Goal: Task Accomplishment & Management: Manage account settings

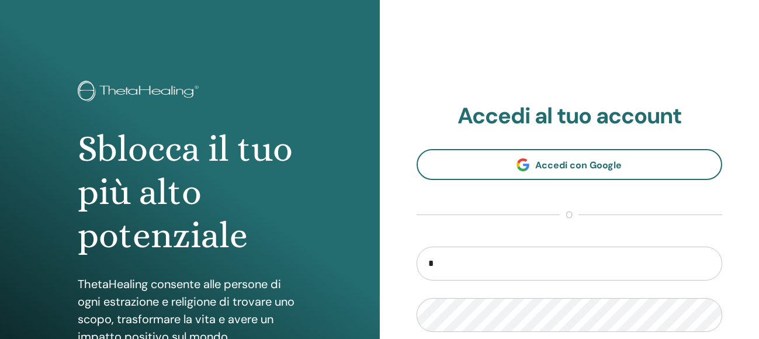
type input "**********"
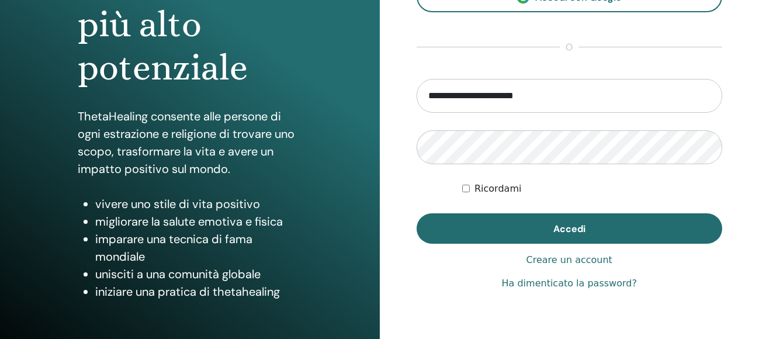
scroll to position [169, 0]
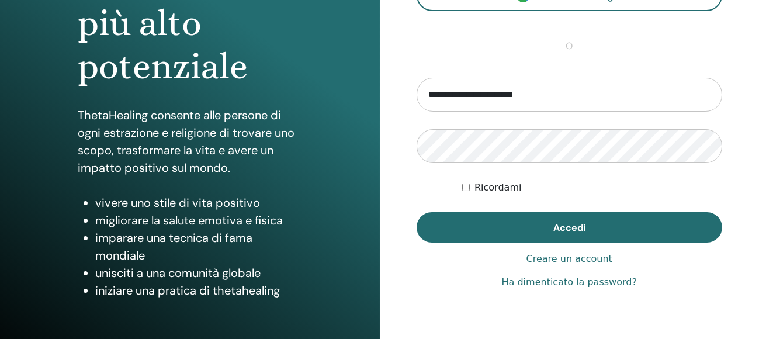
click at [586, 280] on link "Ha dimenticato la password?" at bounding box center [569, 282] width 135 height 14
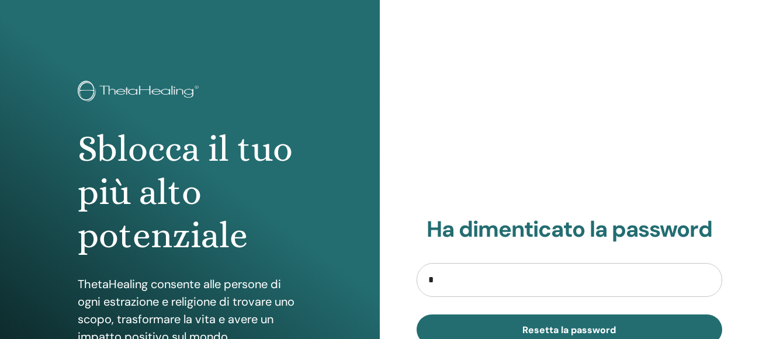
type input "**********"
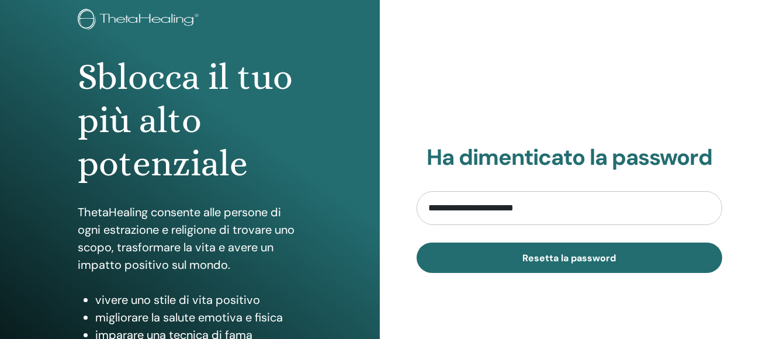
scroll to position [74, 0]
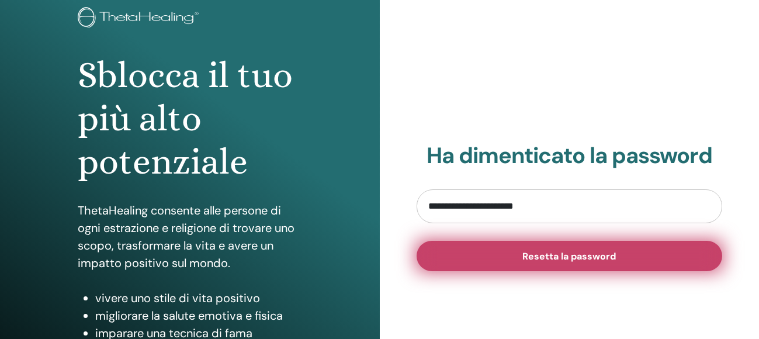
click at [564, 257] on span "Resetta la password" at bounding box center [568, 256] width 93 height 12
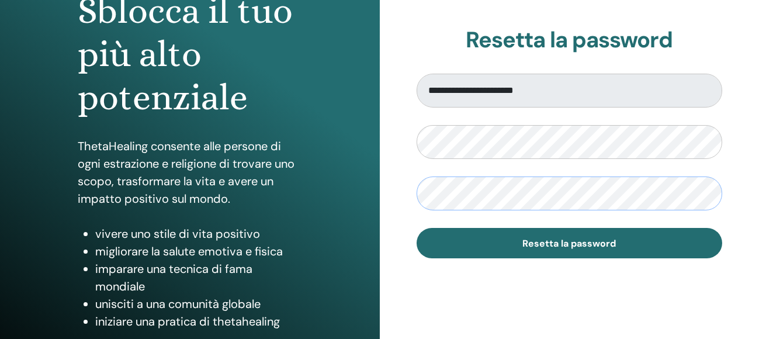
scroll to position [140, 0]
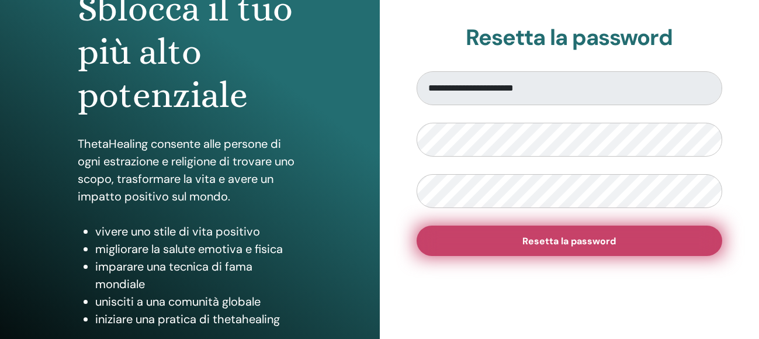
click at [505, 238] on button "Resetta la password" at bounding box center [569, 240] width 306 height 30
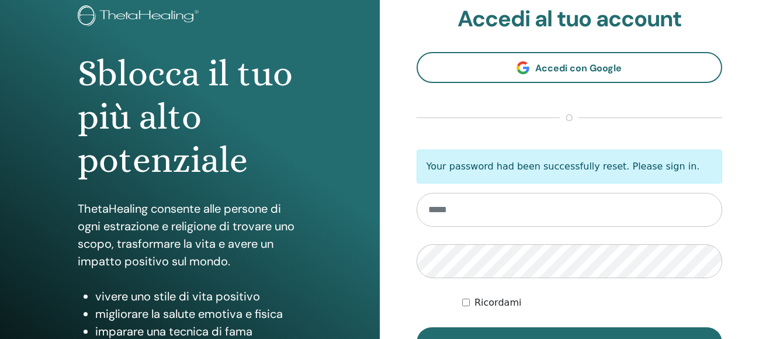
scroll to position [77, 0]
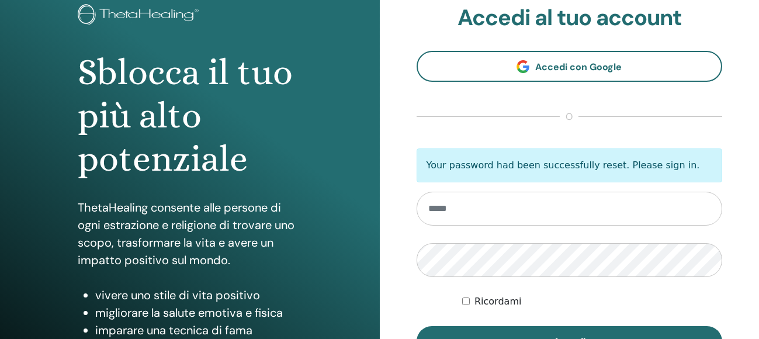
type input "*"
type input "**********"
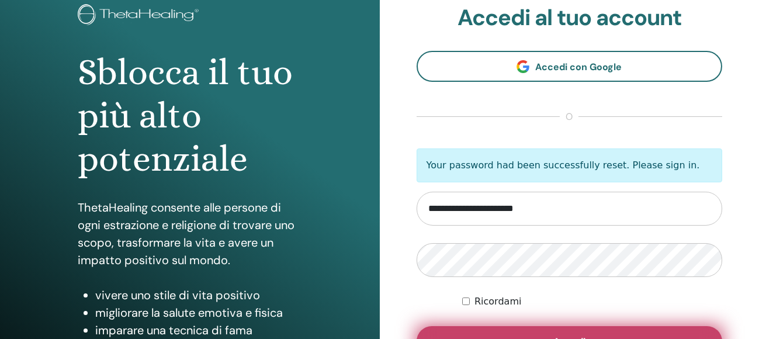
click at [495, 330] on button "Accedi" at bounding box center [569, 341] width 306 height 30
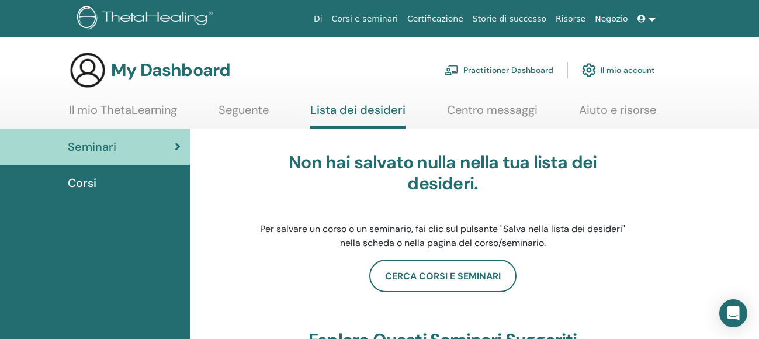
click at [175, 143] on icon at bounding box center [178, 147] width 6 height 12
click at [93, 182] on span "Corsi" at bounding box center [82, 183] width 29 height 18
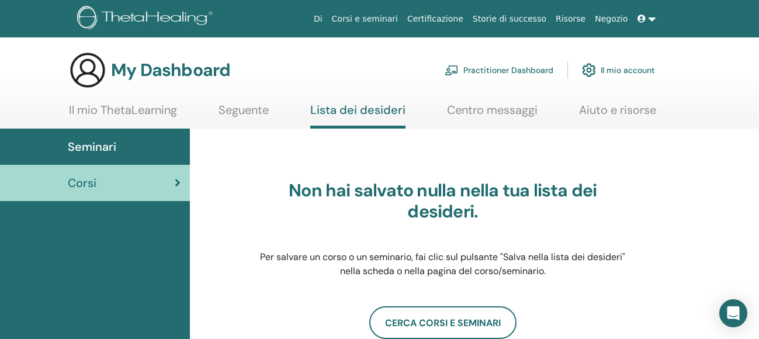
click at [634, 68] on link "Il mio account" at bounding box center [618, 70] width 73 height 26
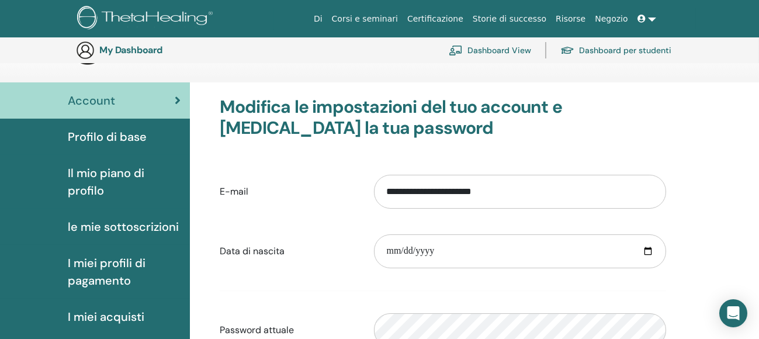
scroll to position [46, 0]
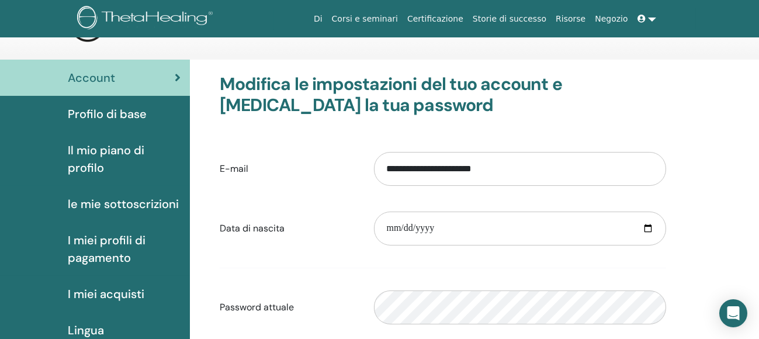
click at [86, 113] on span "Profilo di base" at bounding box center [107, 114] width 79 height 18
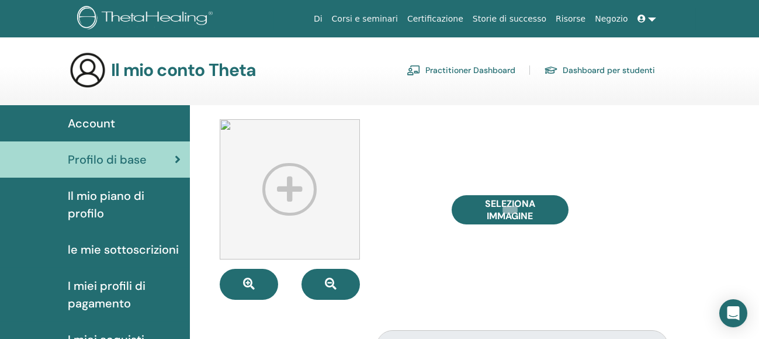
click at [86, 209] on span "Il mio piano di profilo" at bounding box center [124, 204] width 113 height 35
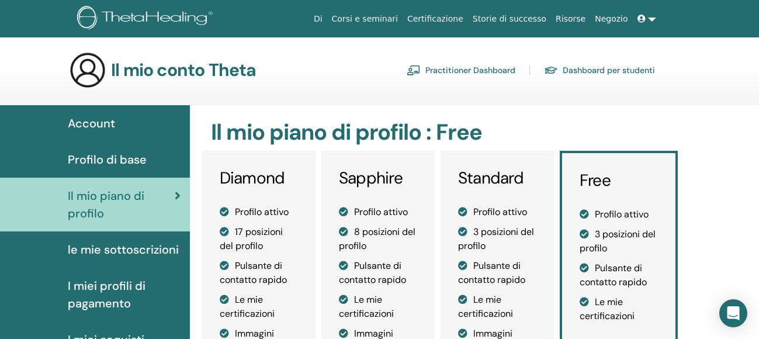
click at [465, 13] on link "Certificazione" at bounding box center [434, 19] width 65 height 22
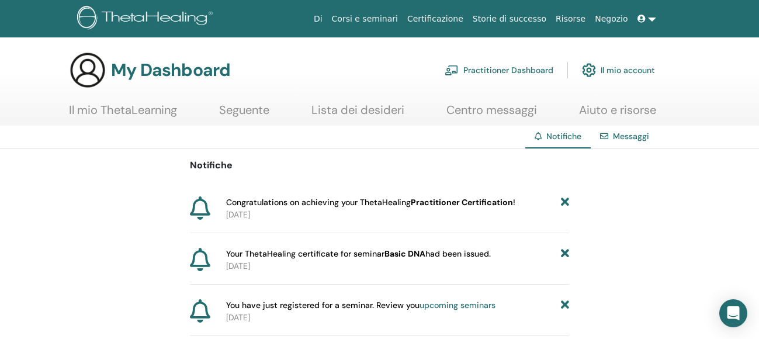
click at [562, 305] on icon at bounding box center [565, 305] width 8 height 12
click at [564, 253] on icon at bounding box center [565, 254] width 8 height 12
click at [567, 204] on icon at bounding box center [565, 202] width 8 height 12
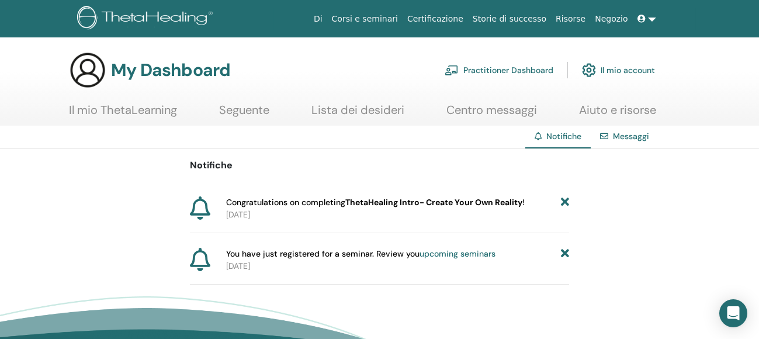
click at [626, 133] on link "Messaggi" at bounding box center [631, 136] width 36 height 11
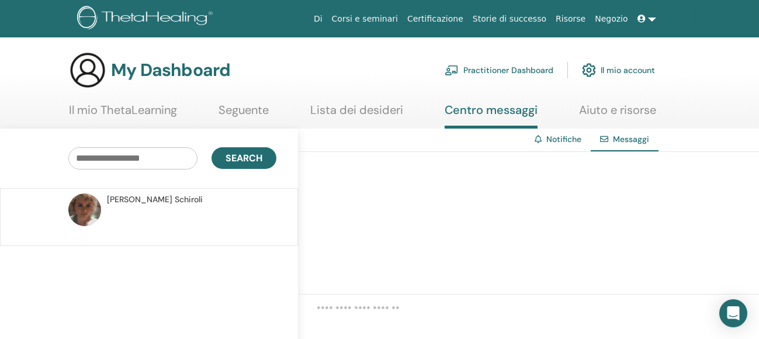
click at [628, 71] on link "Il mio account" at bounding box center [618, 70] width 73 height 26
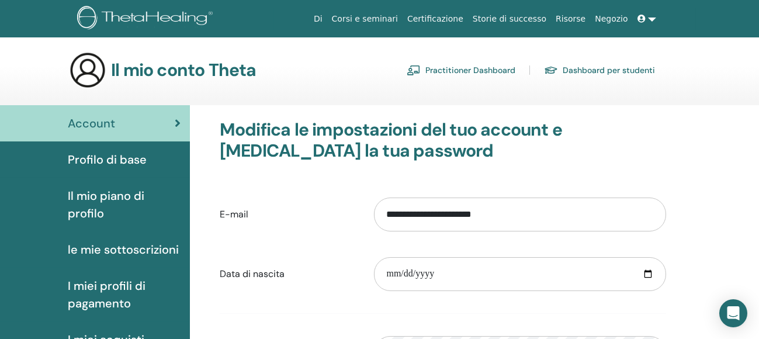
click at [107, 161] on span "Profilo di base" at bounding box center [107, 160] width 79 height 18
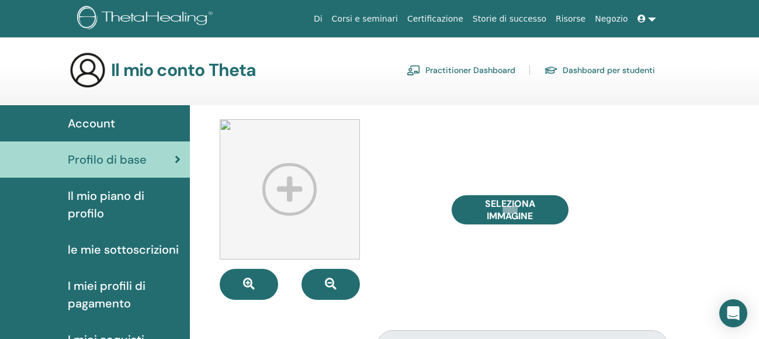
click at [290, 182] on img at bounding box center [290, 189] width 140 height 140
click at [225, 124] on img at bounding box center [290, 189] width 140 height 140
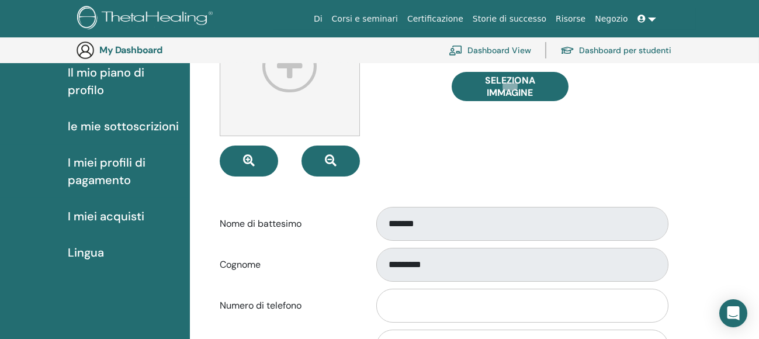
scroll to position [151, 0]
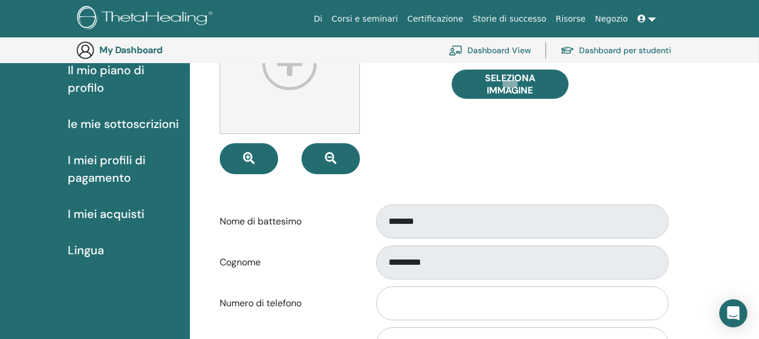
click at [126, 211] on span "I miei acquisti" at bounding box center [106, 214] width 77 height 18
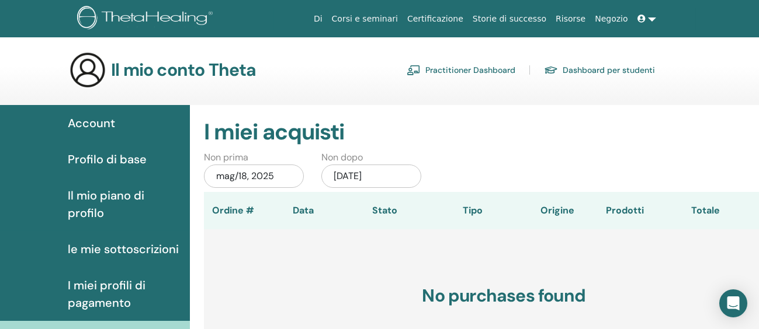
click at [102, 200] on span "Il mio piano di profilo" at bounding box center [124, 204] width 113 height 35
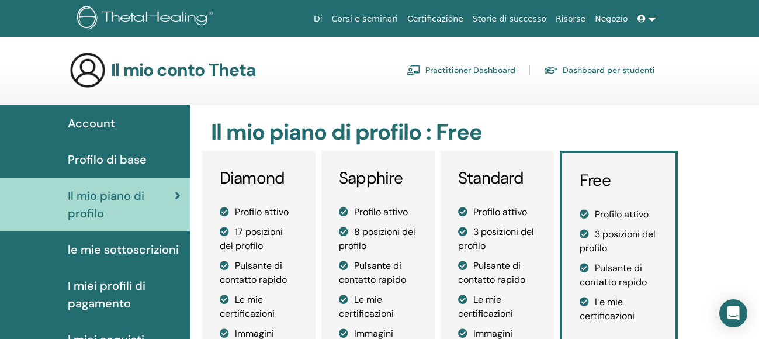
click at [108, 152] on span "Profilo di base" at bounding box center [107, 160] width 79 height 18
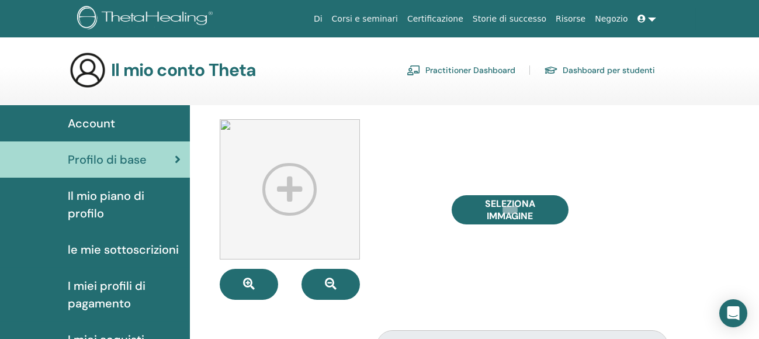
click at [588, 61] on link "Dashboard per studenti" at bounding box center [599, 70] width 111 height 19
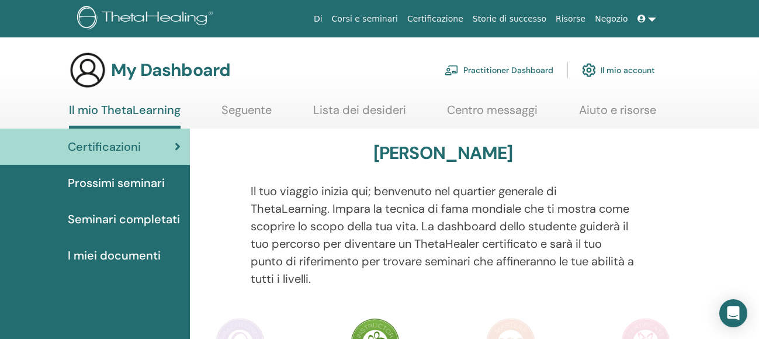
click at [98, 148] on span "Certificazioni" at bounding box center [104, 147] width 73 height 18
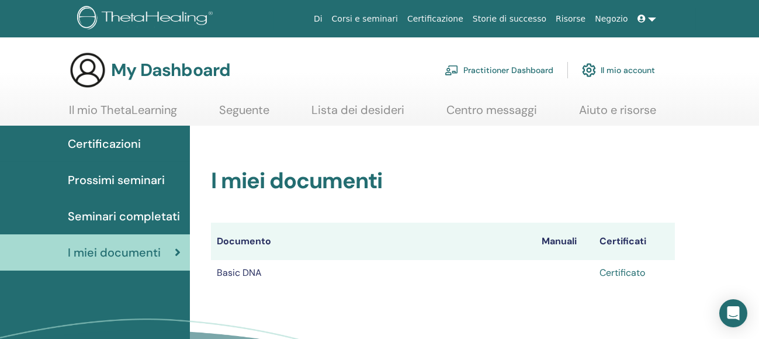
click at [630, 273] on link "Certificato" at bounding box center [622, 272] width 46 height 12
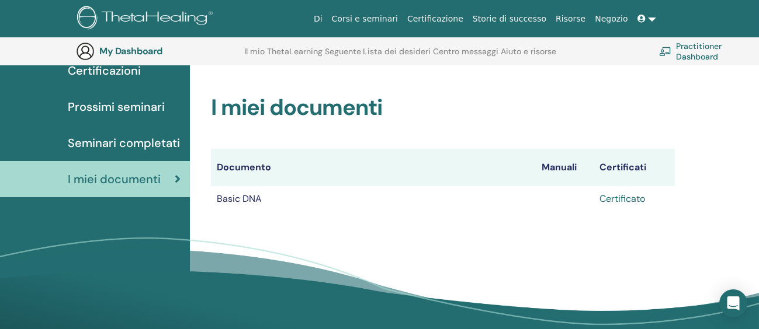
scroll to position [100, 0]
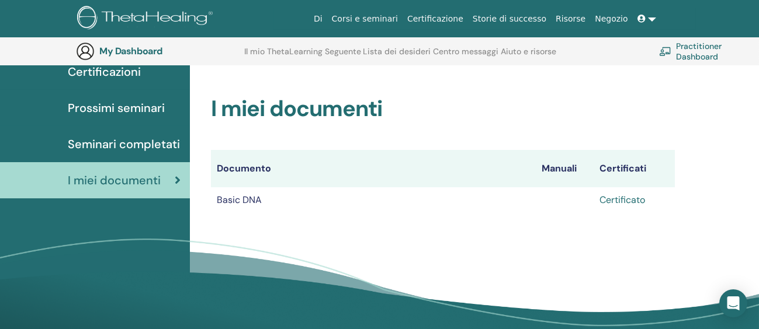
click at [621, 200] on link "Certificato" at bounding box center [622, 200] width 46 height 12
click at [238, 171] on th "Documento" at bounding box center [373, 168] width 325 height 37
click at [547, 171] on th "Manuali" at bounding box center [565, 168] width 58 height 37
click at [627, 172] on th "Certificati" at bounding box center [633, 168] width 81 height 37
click at [121, 69] on span "Certificazioni" at bounding box center [104, 72] width 73 height 18
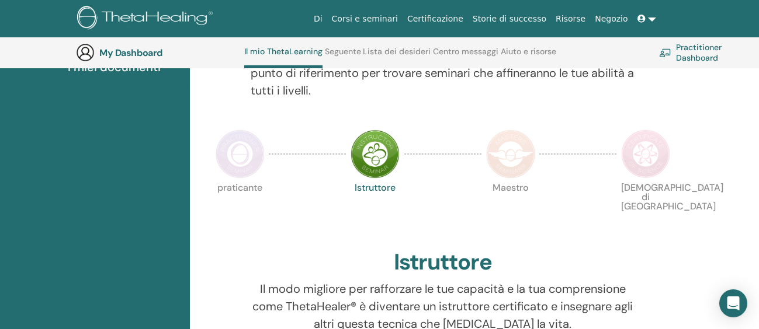
scroll to position [223, 0]
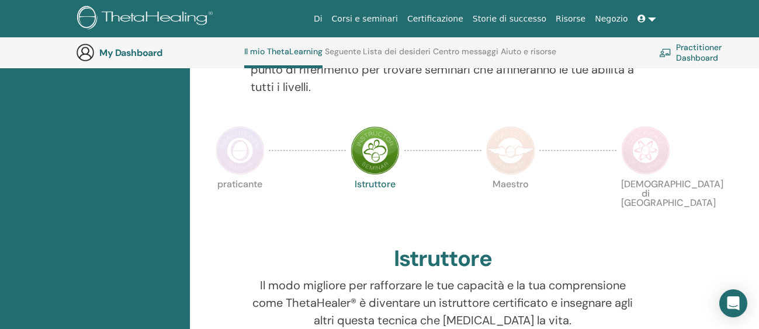
click at [237, 154] on img at bounding box center [240, 150] width 49 height 49
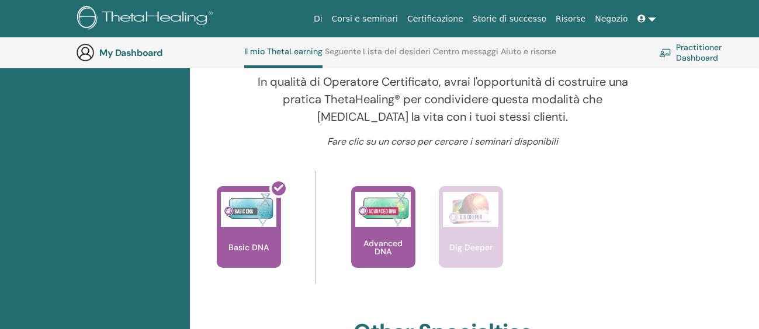
scroll to position [420, 0]
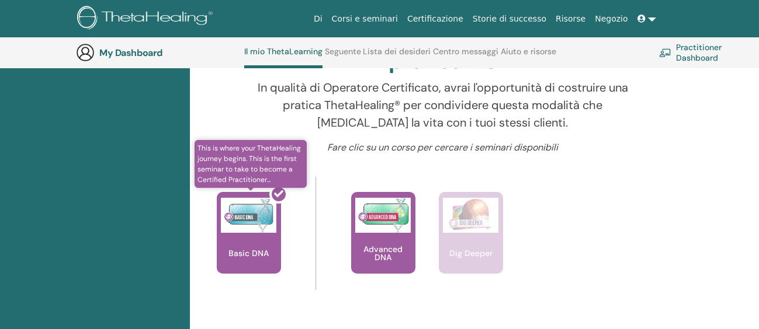
click at [242, 213] on div at bounding box center [256, 237] width 64 height 105
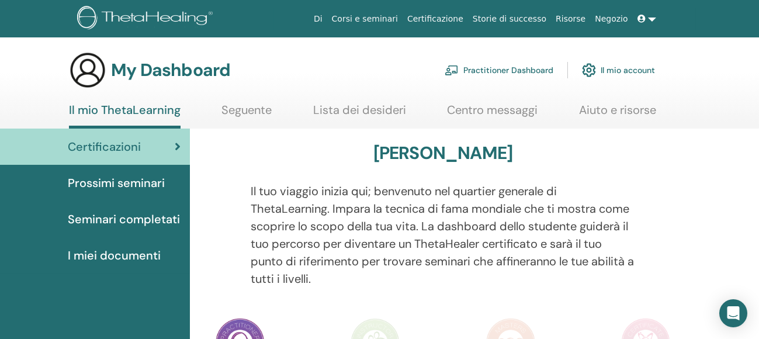
click at [499, 108] on link "Centro messaggi" at bounding box center [492, 114] width 91 height 23
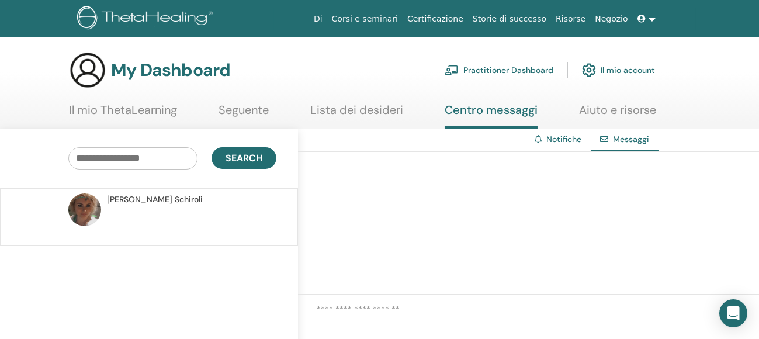
click at [622, 67] on link "Il mio account" at bounding box center [618, 70] width 73 height 26
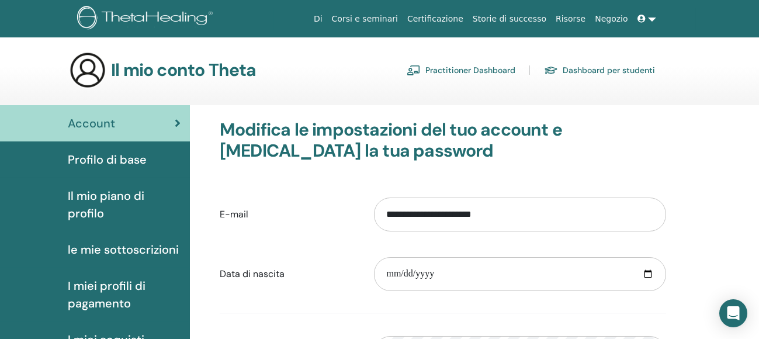
click at [137, 155] on span "Profilo di base" at bounding box center [107, 160] width 79 height 18
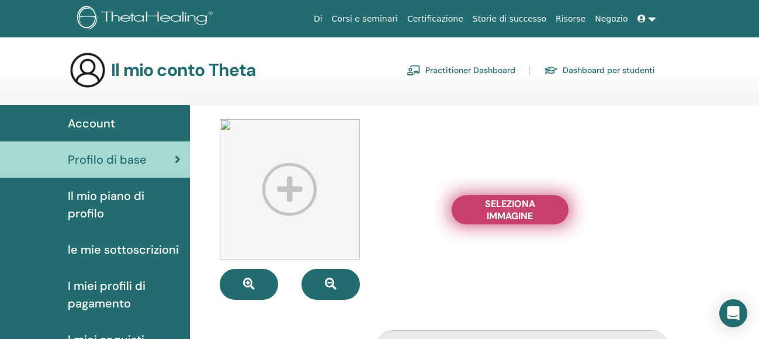
click at [500, 208] on span "Seleziona Immagine" at bounding box center [510, 209] width 88 height 25
click at [502, 208] on input "Seleziona Immagine" at bounding box center [509, 210] width 15 height 8
click at [522, 206] on span "Seleziona Immagine" at bounding box center [510, 209] width 88 height 25
click at [517, 206] on input "Seleziona Immagine" at bounding box center [509, 210] width 15 height 8
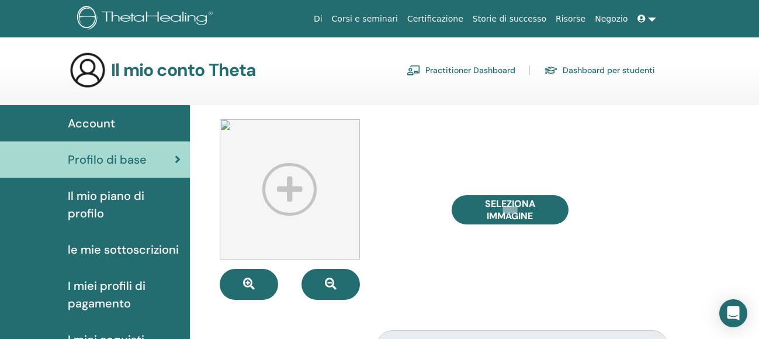
click at [502, 206] on input "Seleziona Immagine" at bounding box center [509, 210] width 15 height 8
type input "**********"
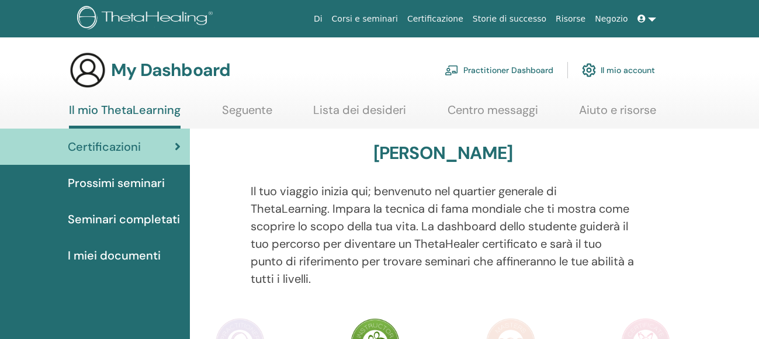
click at [178, 145] on icon at bounding box center [178, 147] width 6 height 12
click at [148, 255] on span "I miei documenti" at bounding box center [114, 255] width 93 height 18
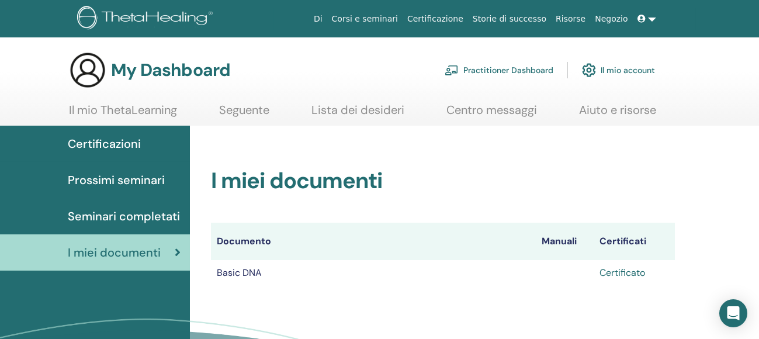
click at [625, 272] on link "Certificato" at bounding box center [622, 272] width 46 height 12
click at [117, 140] on span "Certificazioni" at bounding box center [104, 144] width 73 height 18
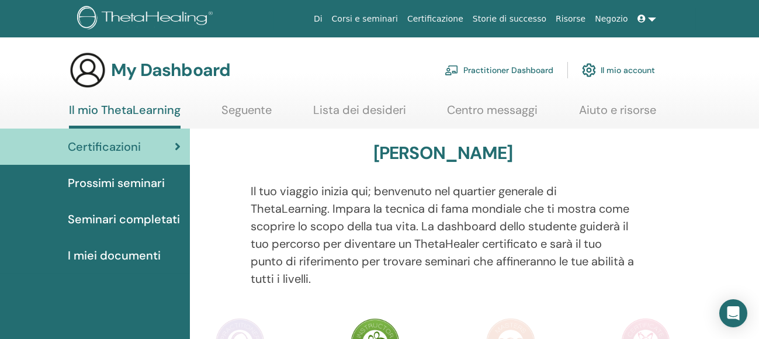
click at [179, 144] on icon at bounding box center [178, 147] width 6 height 12
click at [242, 328] on img at bounding box center [240, 342] width 49 height 49
click at [631, 68] on link "Il mio account" at bounding box center [618, 70] width 73 height 26
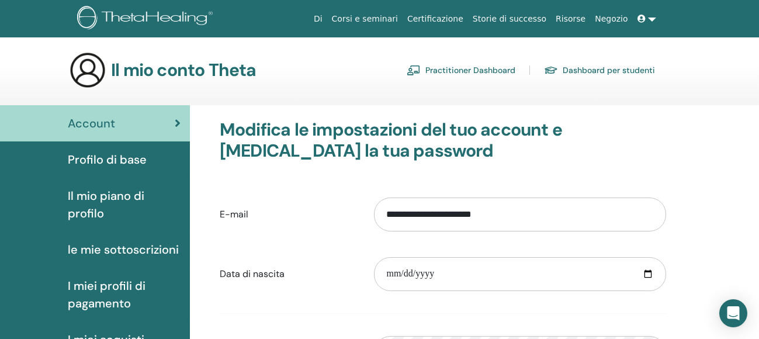
click at [493, 69] on link "Practitioner Dashboard" at bounding box center [460, 70] width 109 height 19
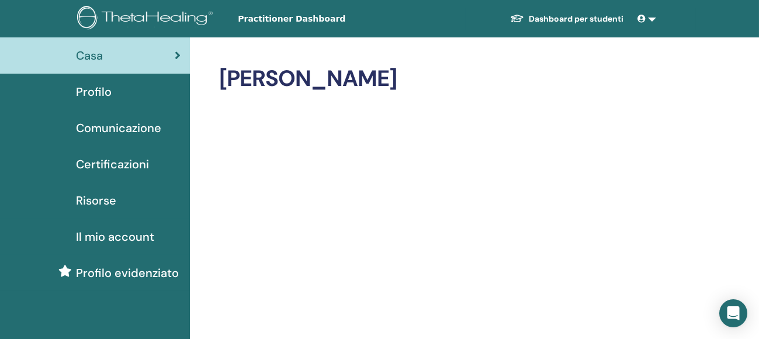
click at [100, 83] on span "Profilo" at bounding box center [94, 92] width 36 height 18
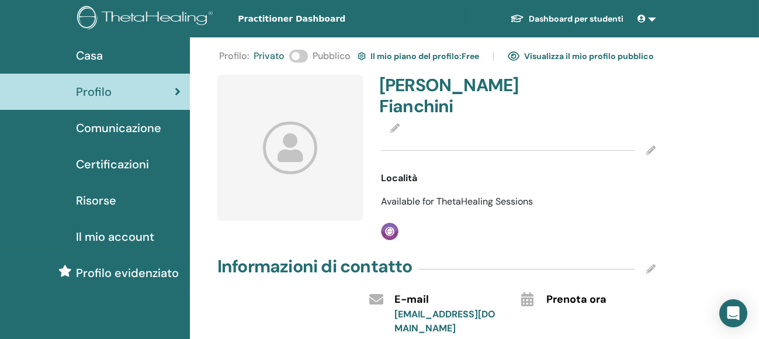
click at [136, 162] on span "Certificazioni" at bounding box center [112, 164] width 73 height 18
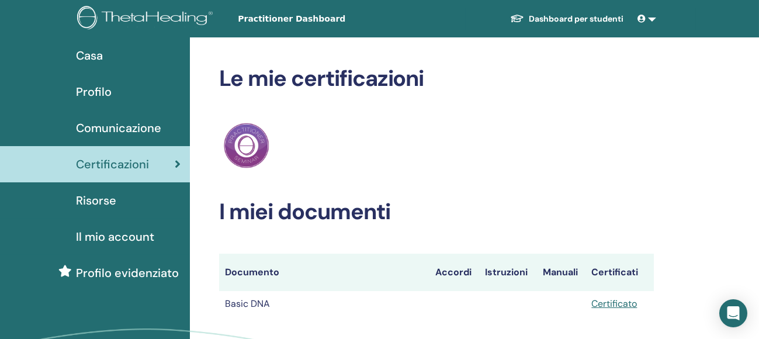
click at [144, 236] on span "Il mio account" at bounding box center [115, 237] width 78 height 18
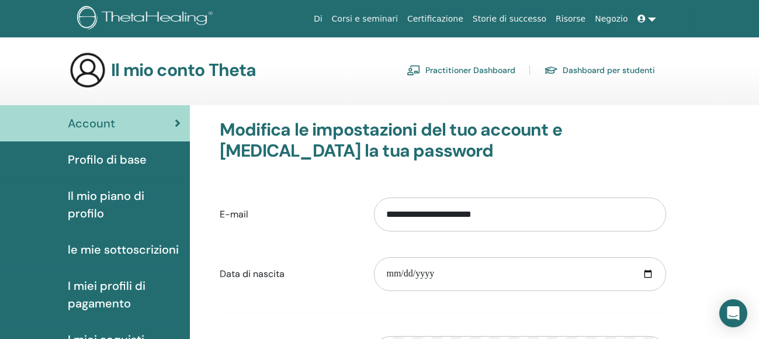
click at [449, 12] on link "Certificazione" at bounding box center [434, 19] width 65 height 22
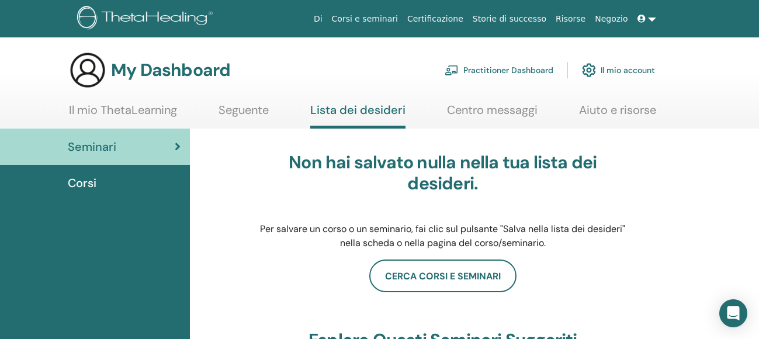
click at [131, 109] on link "Il mio ThetaLearning" at bounding box center [123, 114] width 108 height 23
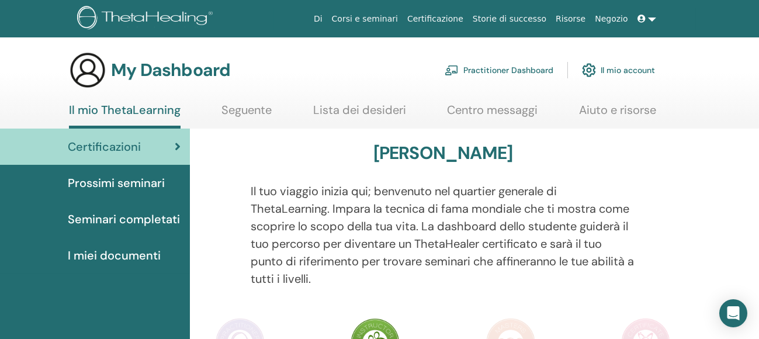
click at [250, 109] on link "Seguente" at bounding box center [247, 114] width 50 height 23
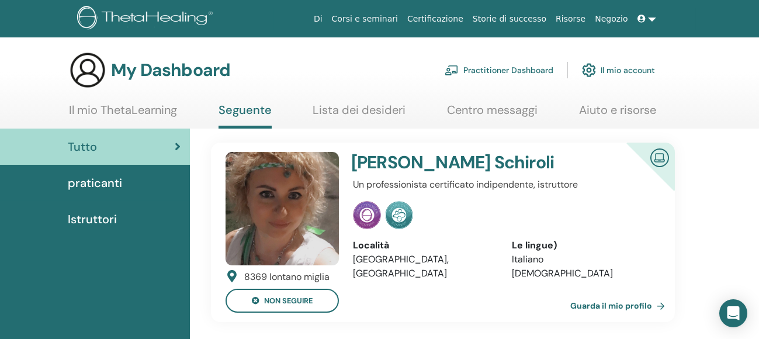
click at [651, 19] on link at bounding box center [646, 19] width 28 height 22
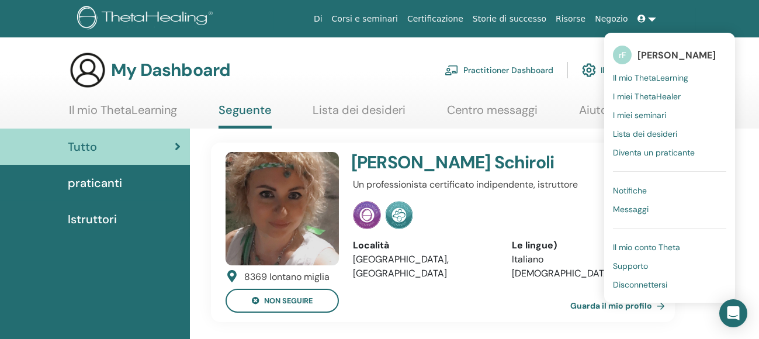
click at [648, 112] on span "I miei seminari" at bounding box center [639, 115] width 53 height 11
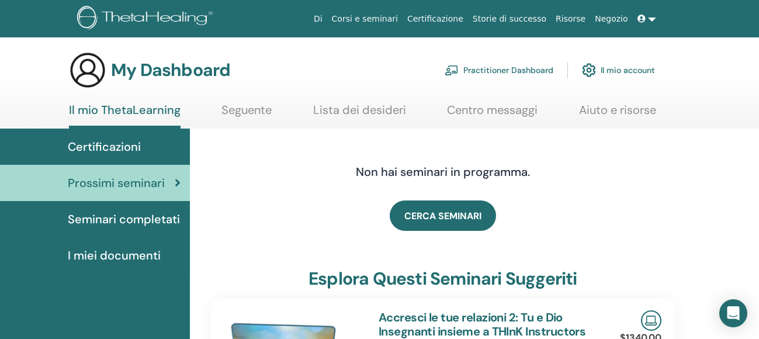
click at [651, 17] on link at bounding box center [646, 19] width 28 height 22
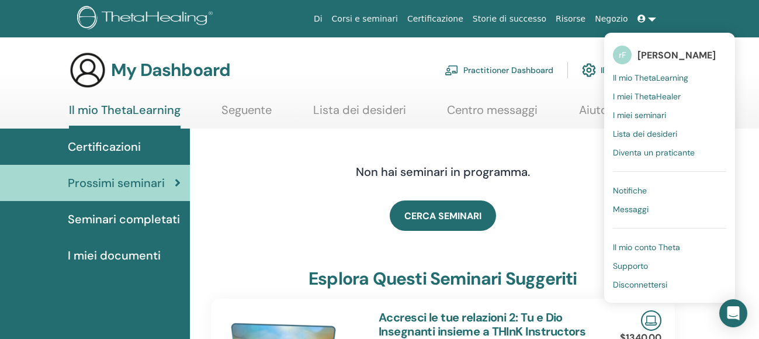
click at [649, 91] on span "I miei ThetaHealer" at bounding box center [647, 96] width 68 height 11
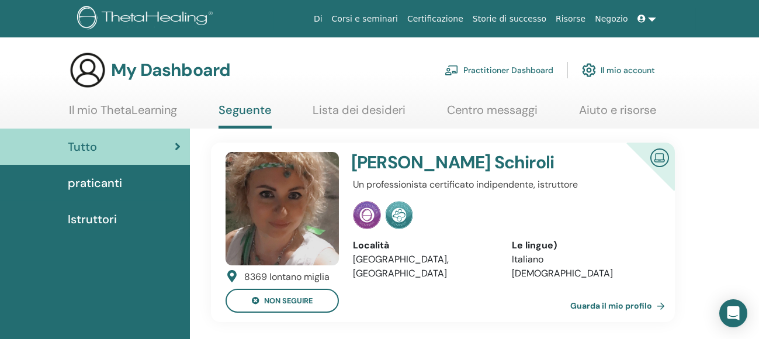
click at [649, 17] on link at bounding box center [646, 19] width 28 height 22
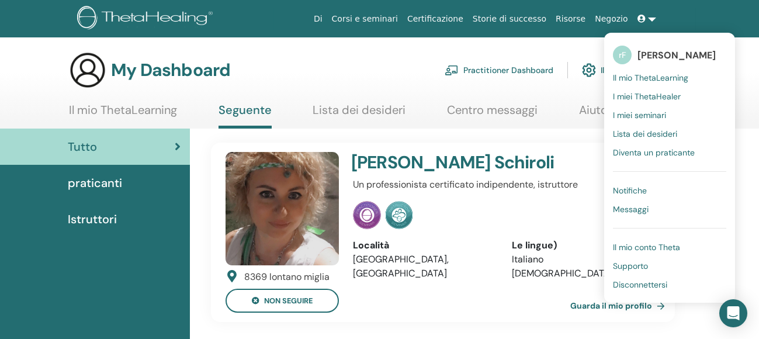
click at [655, 75] on span "Il mio ThetaLearning" at bounding box center [650, 77] width 75 height 11
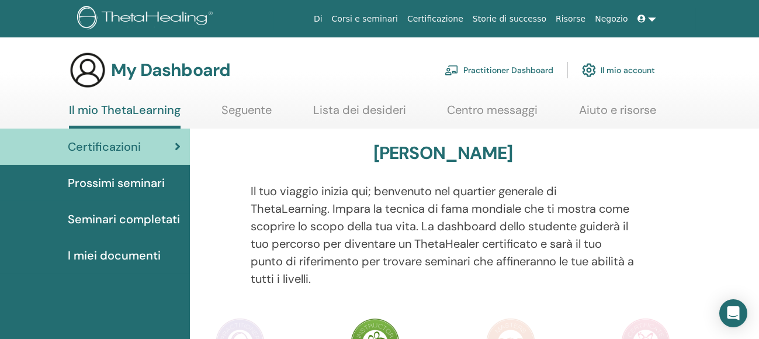
click at [159, 223] on span "Seminari completati" at bounding box center [124, 219] width 112 height 18
